Goal: Navigation & Orientation: Find specific page/section

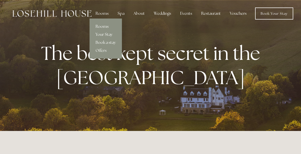
click at [101, 25] on link "Rooms" at bounding box center [106, 27] width 32 height 8
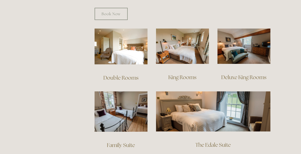
scroll to position [334, 0]
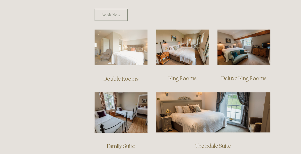
click at [113, 33] on img at bounding box center [121, 48] width 53 height 36
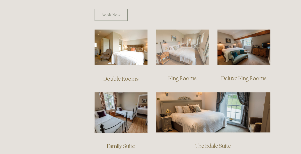
click at [192, 41] on img at bounding box center [182, 47] width 53 height 35
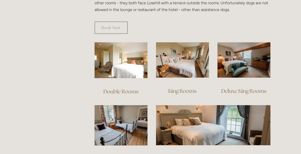
scroll to position [321, 0]
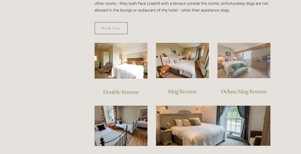
click at [255, 60] on img at bounding box center [243, 60] width 53 height 35
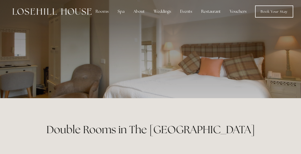
scroll to position [1, 0]
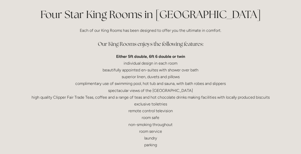
scroll to position [137, 0]
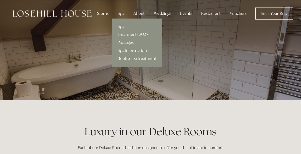
click at [120, 12] on div "Spa" at bounding box center [121, 14] width 15 height 10
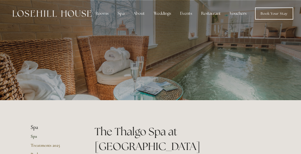
click at [57, 16] on img at bounding box center [52, 13] width 79 height 7
